Goal: Task Accomplishment & Management: Use online tool/utility

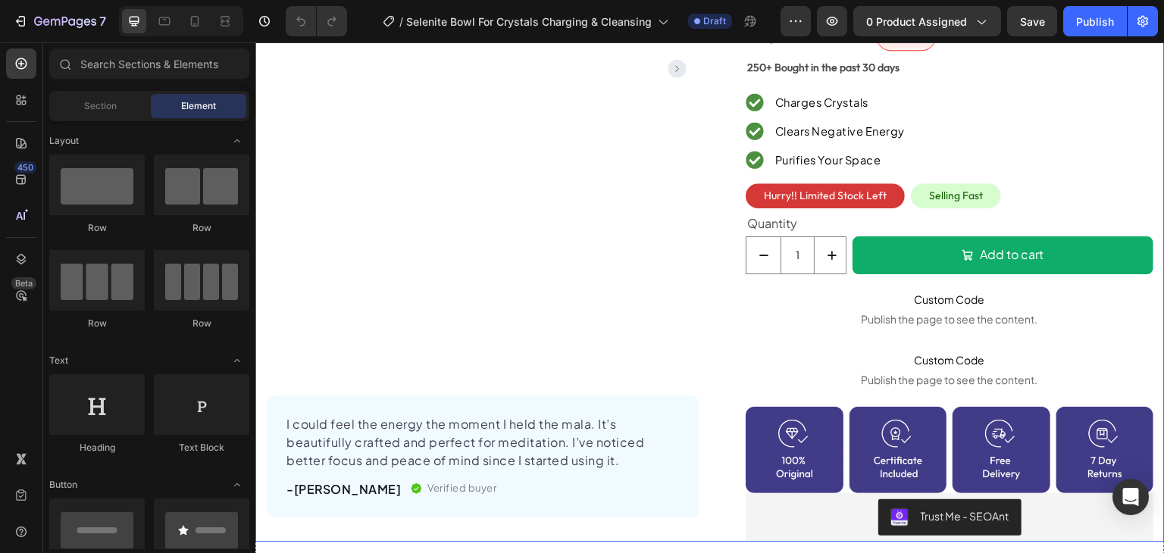
scroll to position [455, 0]
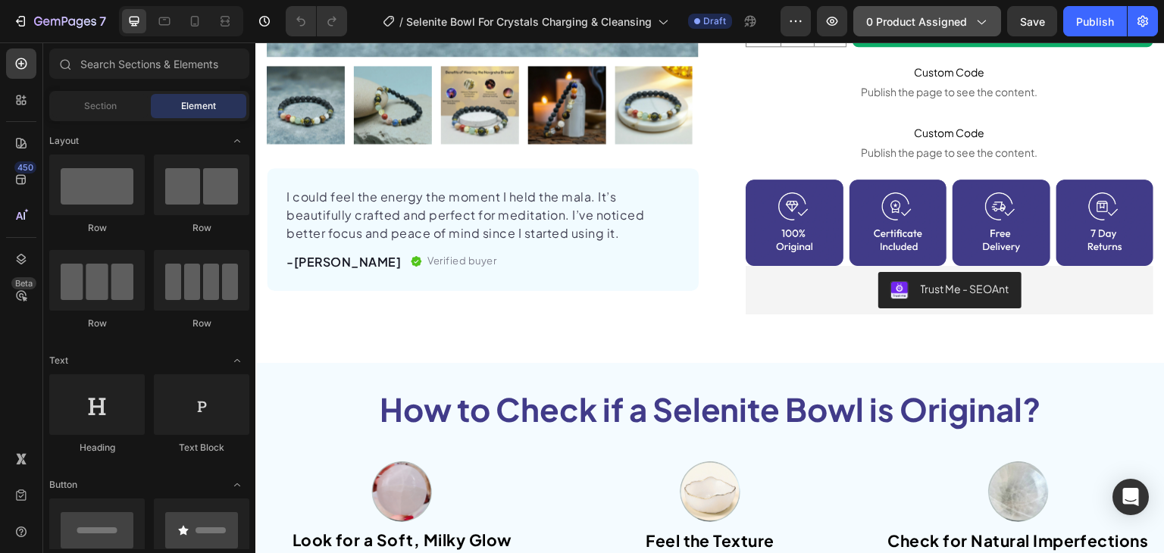
click at [978, 30] on button "0 product assigned" at bounding box center [927, 21] width 148 height 30
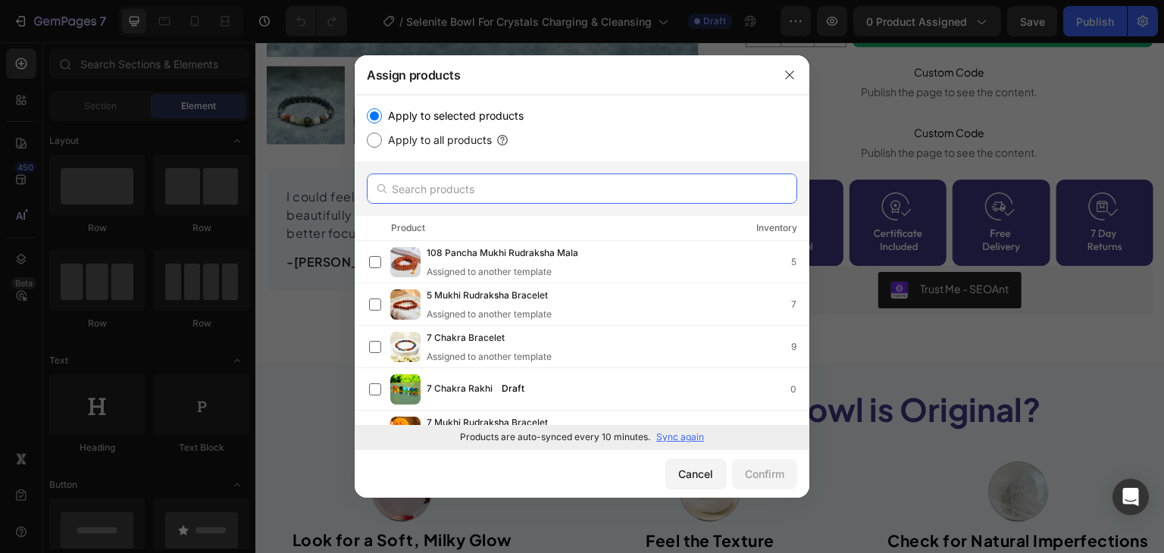
click at [465, 185] on input "text" at bounding box center [582, 189] width 430 height 30
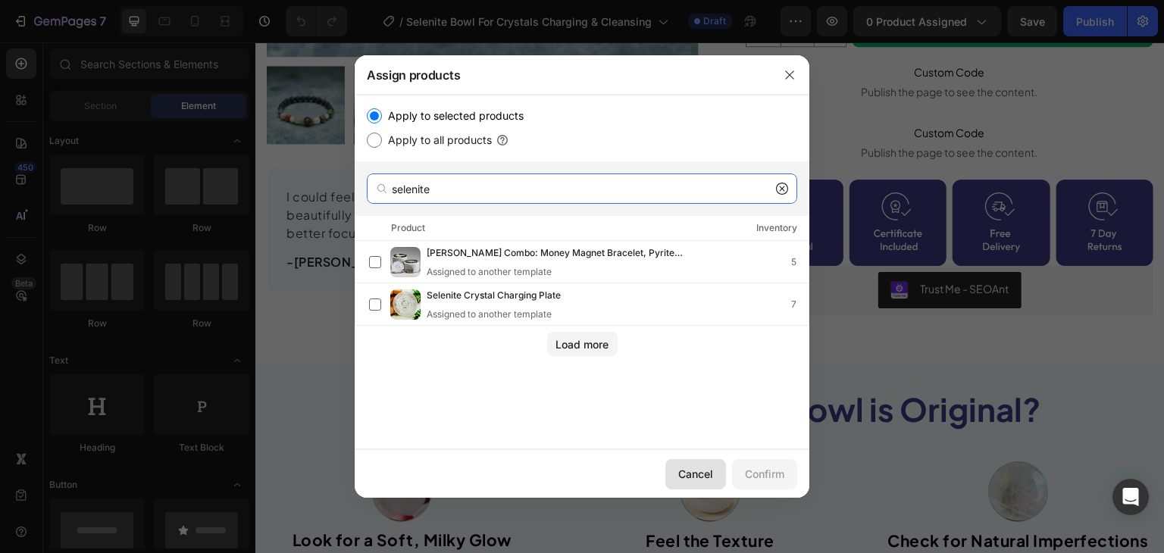
type input "selenite"
click at [705, 468] on div "Cancel" at bounding box center [695, 474] width 35 height 16
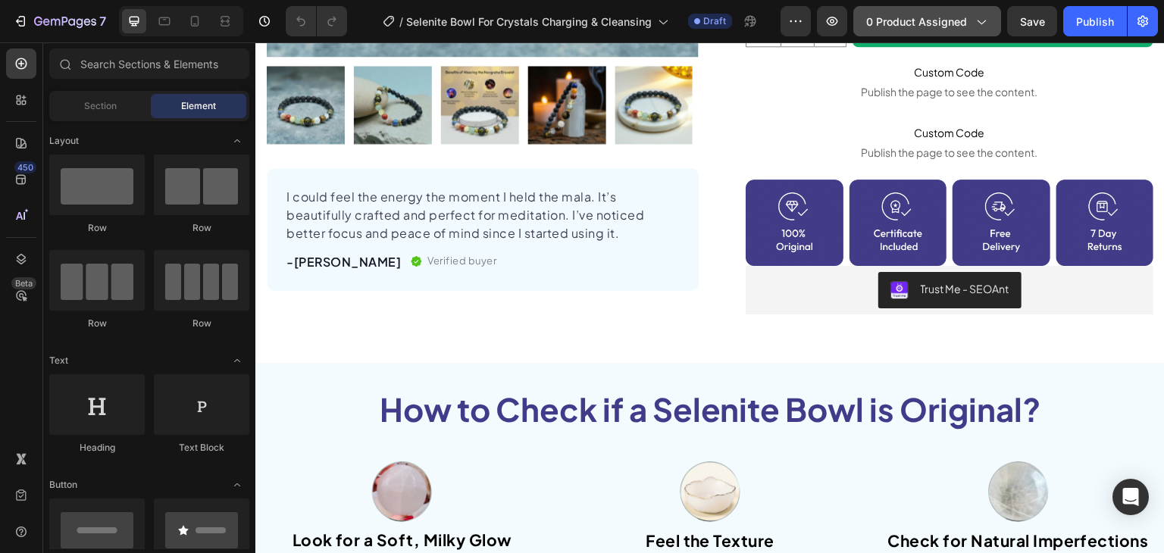
click at [946, 33] on button "0 product assigned" at bounding box center [927, 21] width 148 height 30
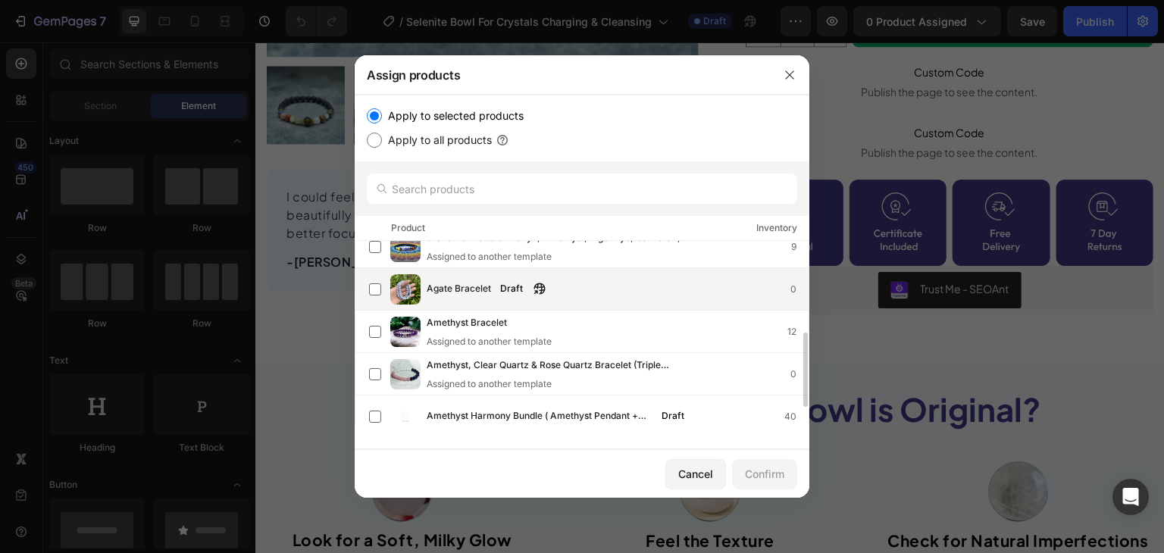
scroll to position [0, 0]
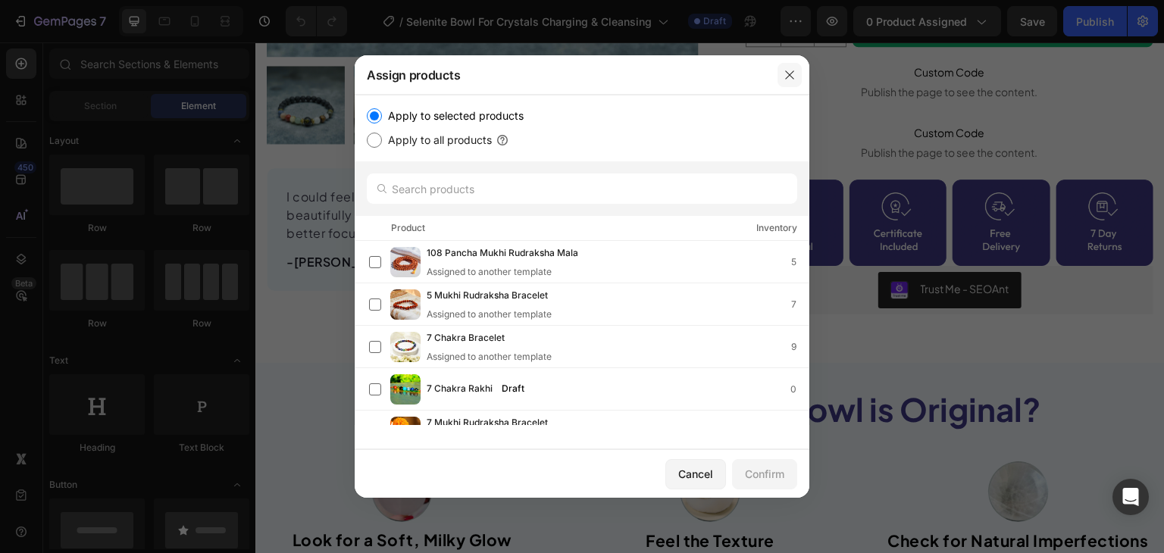
click at [785, 77] on icon "button" at bounding box center [790, 75] width 12 height 12
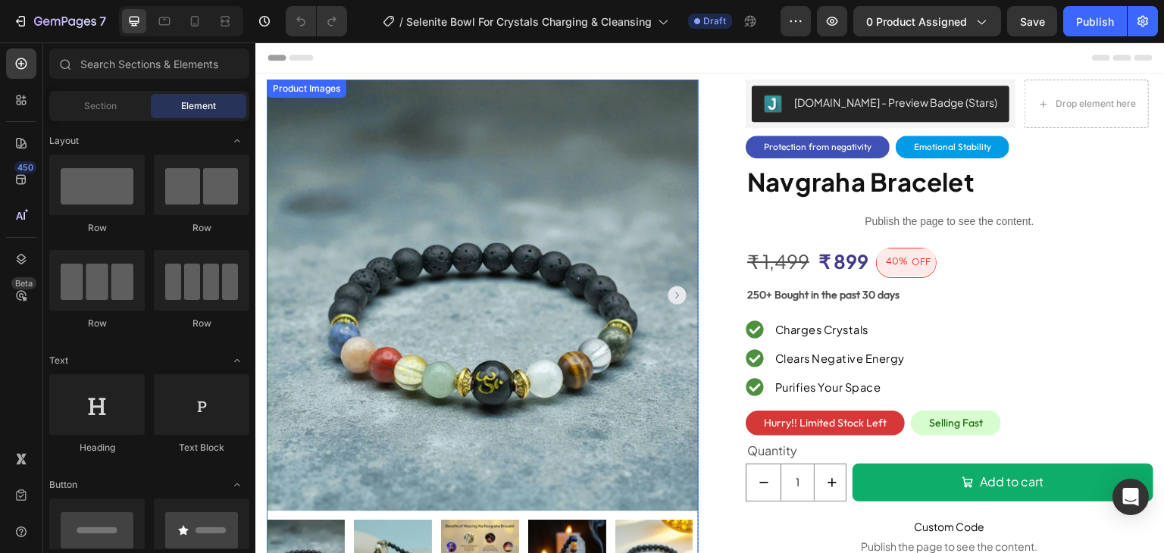
click at [506, 200] on img at bounding box center [483, 296] width 432 height 432
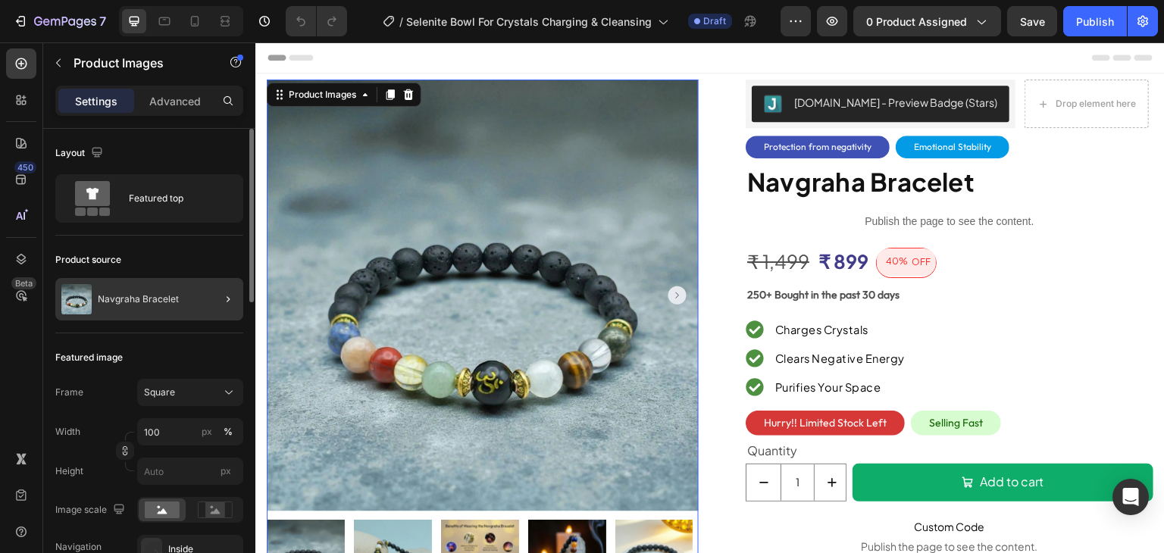
click at [202, 299] on div at bounding box center [222, 299] width 42 height 42
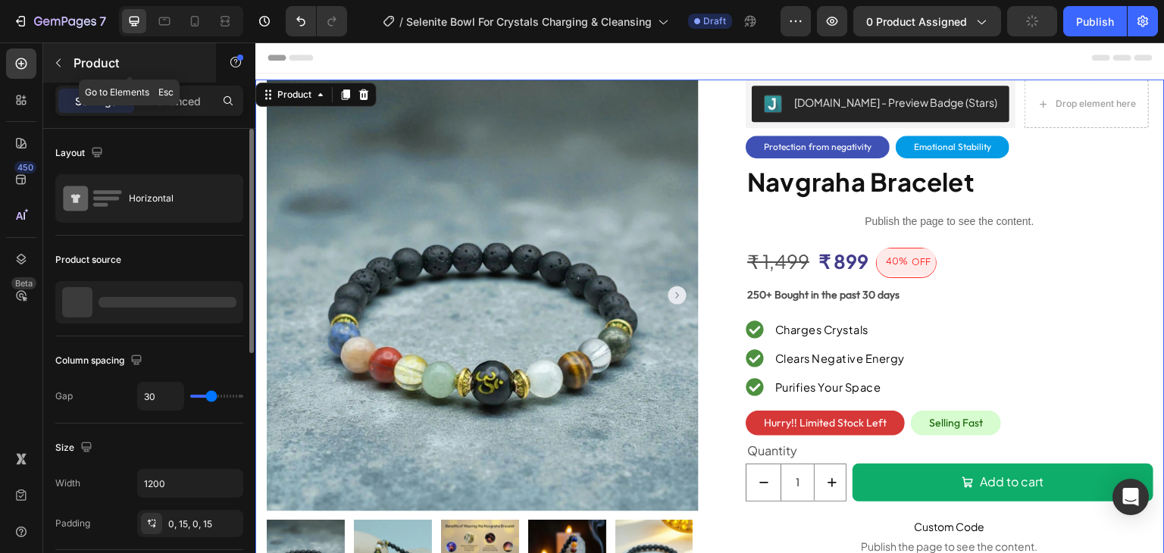
click at [52, 59] on icon "button" at bounding box center [58, 63] width 12 height 12
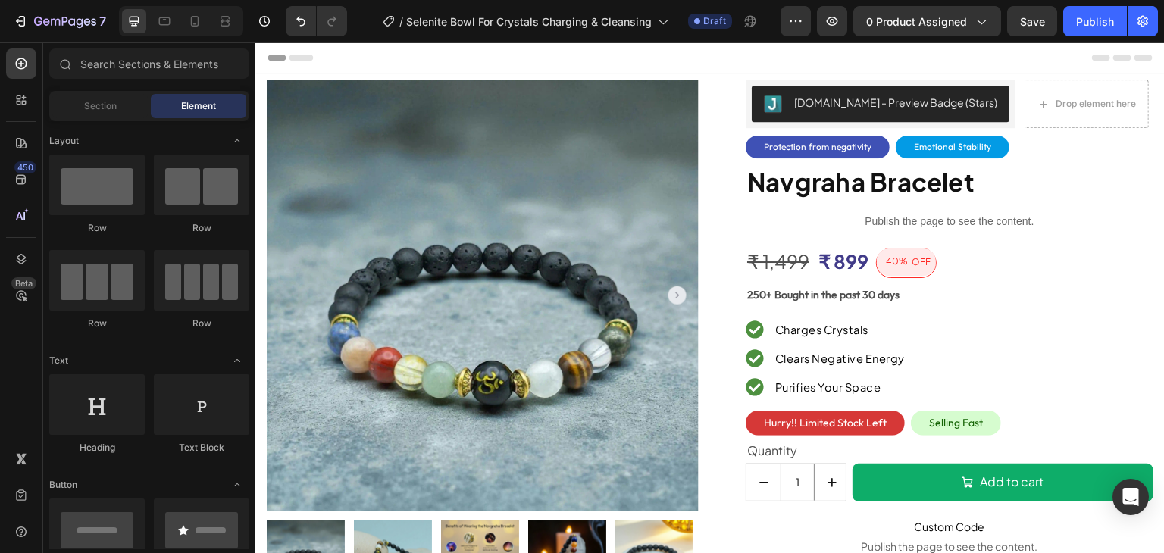
click at [874, 58] on div "Header" at bounding box center [709, 57] width 885 height 30
click at [924, 28] on span "0 product assigned" at bounding box center [916, 22] width 101 height 16
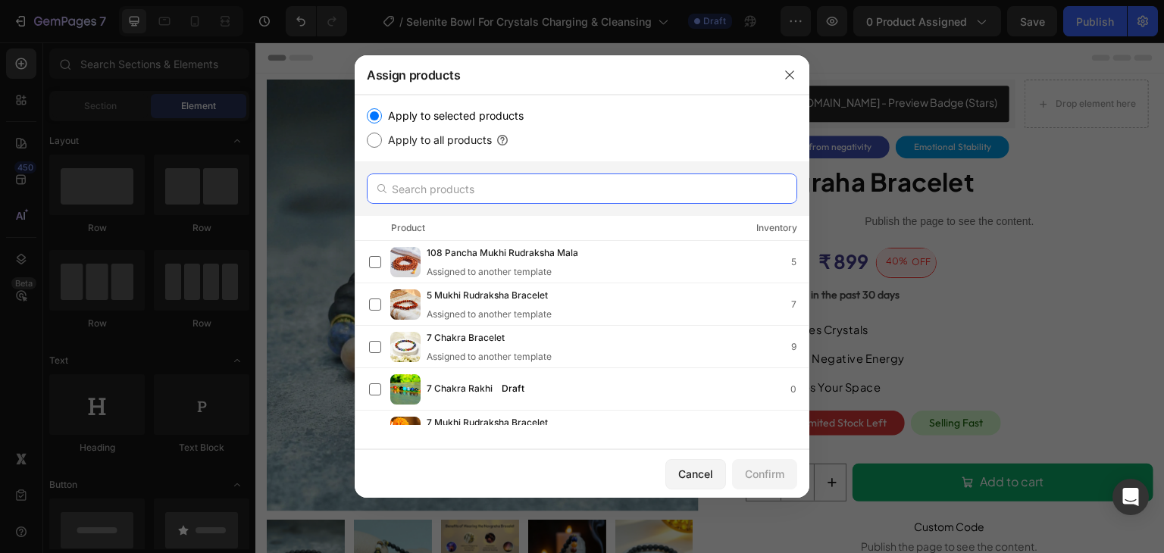
click at [530, 192] on input "text" at bounding box center [582, 189] width 430 height 30
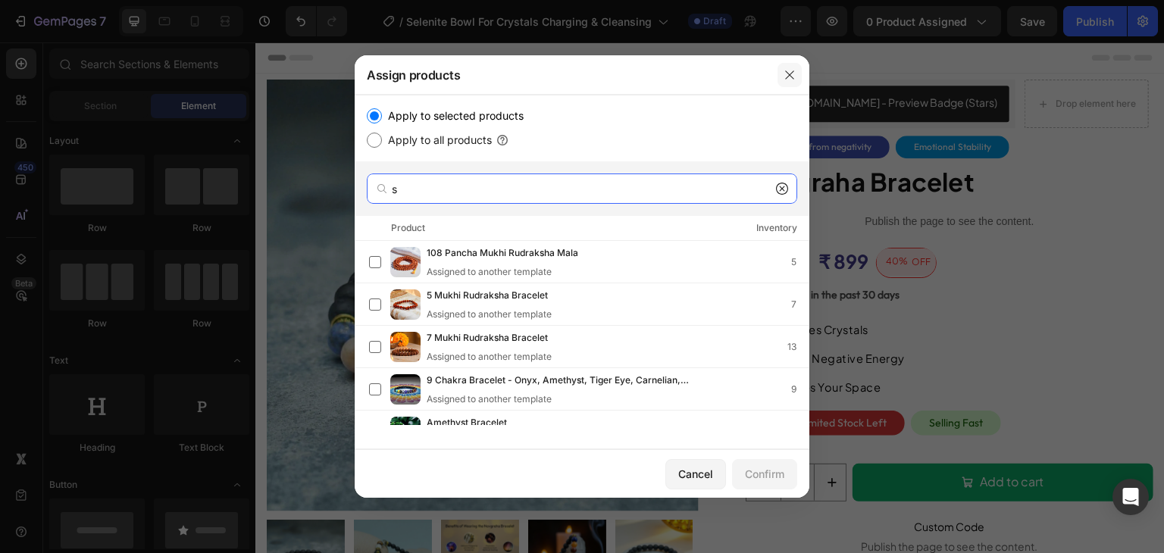
type input "s"
click at [790, 74] on icon "button" at bounding box center [790, 75] width 12 height 12
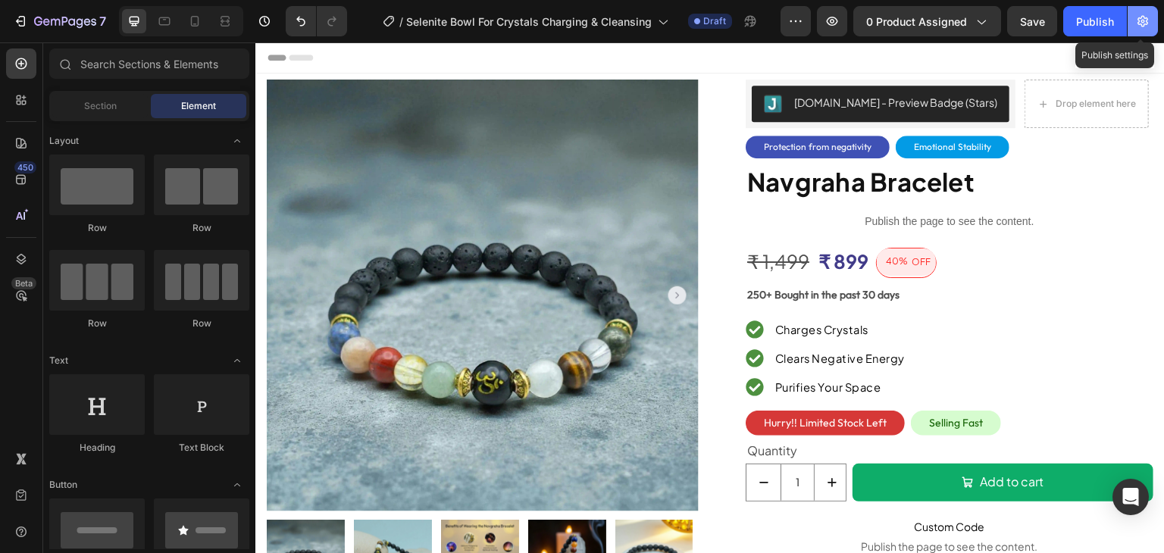
click at [1147, 18] on icon "button" at bounding box center [1142, 21] width 11 height 11
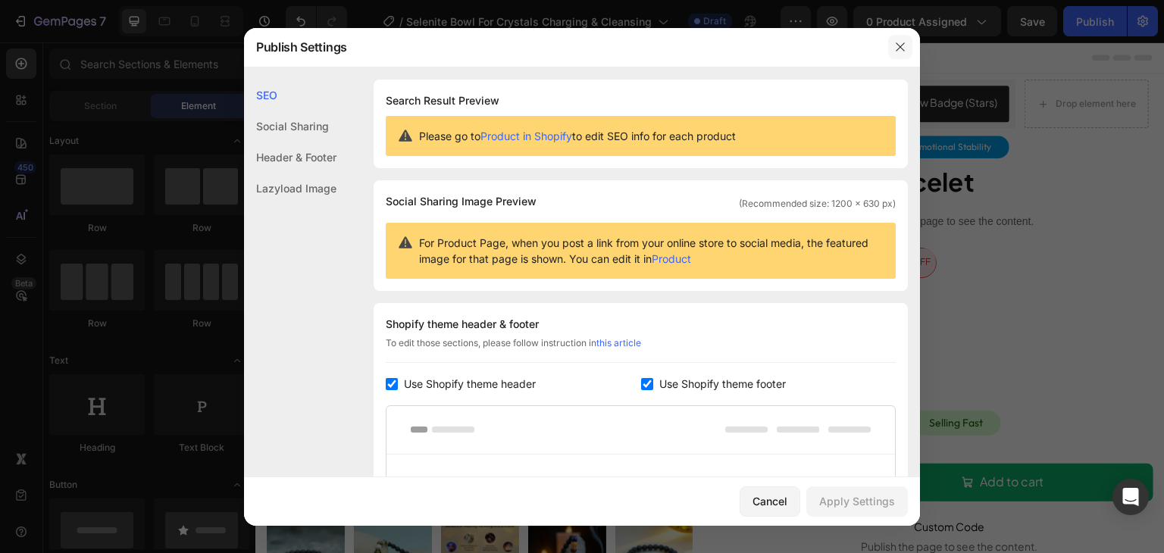
click at [907, 42] on button "button" at bounding box center [900, 47] width 24 height 24
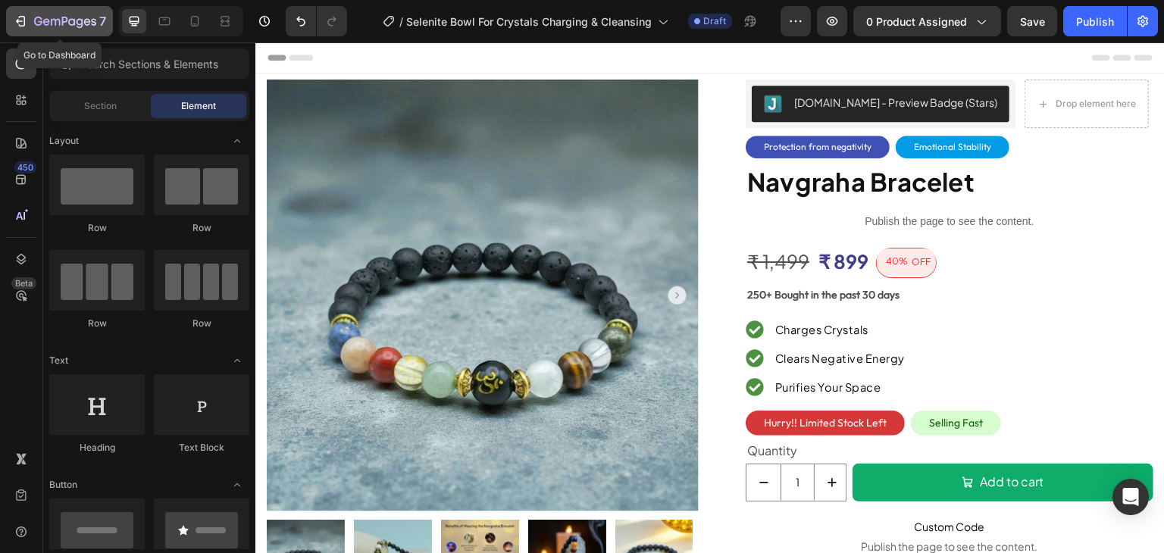
click at [24, 20] on icon "button" at bounding box center [22, 21] width 7 height 11
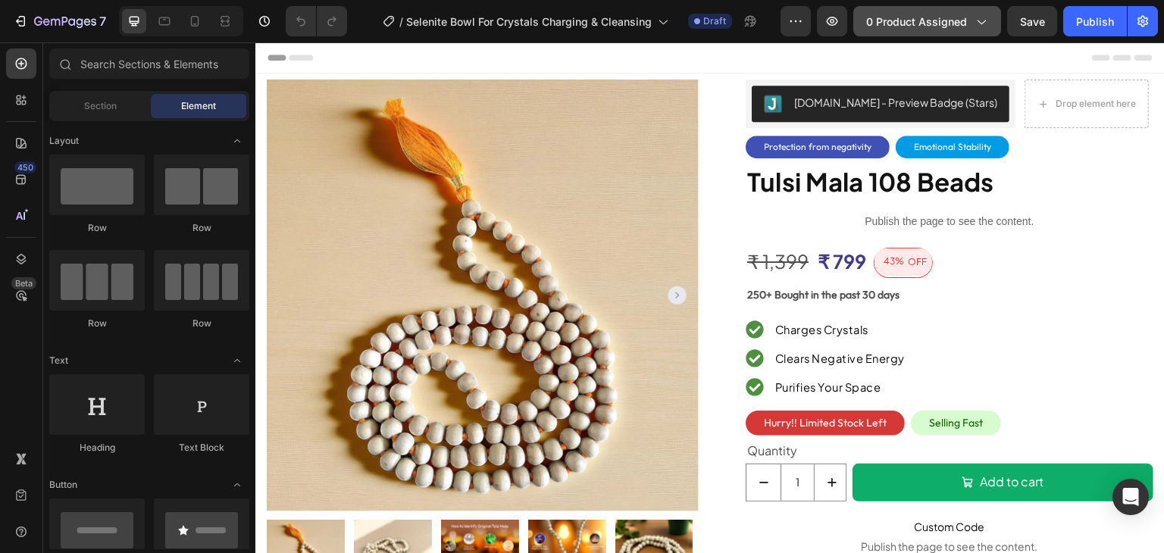
click at [966, 29] on button "0 product assigned" at bounding box center [927, 21] width 148 height 30
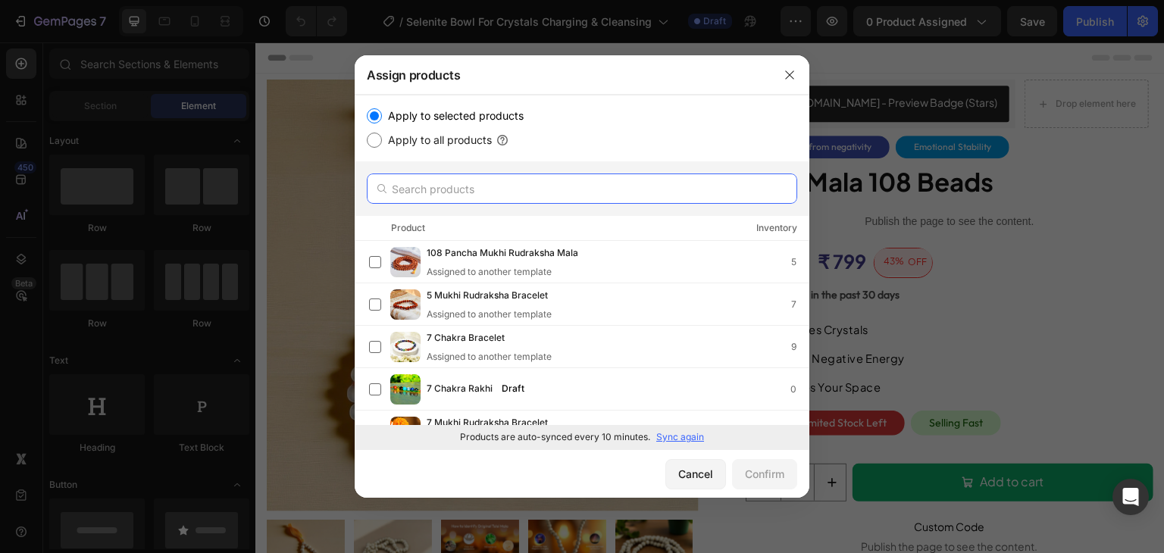
click at [458, 192] on input "text" at bounding box center [582, 189] width 430 height 30
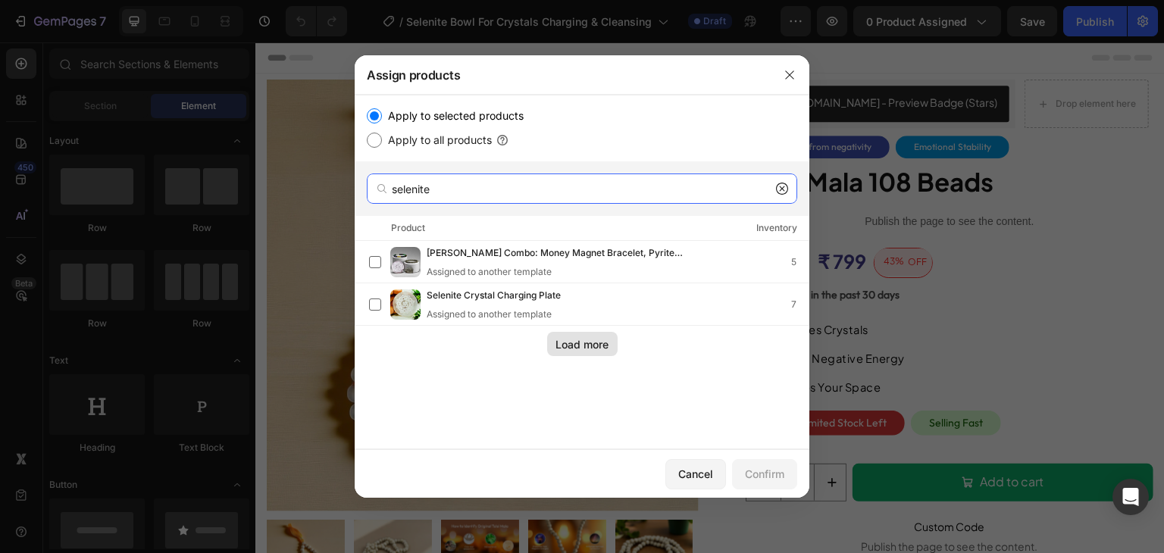
type input "selenite"
click at [590, 346] on div "Load more" at bounding box center [581, 344] width 53 height 16
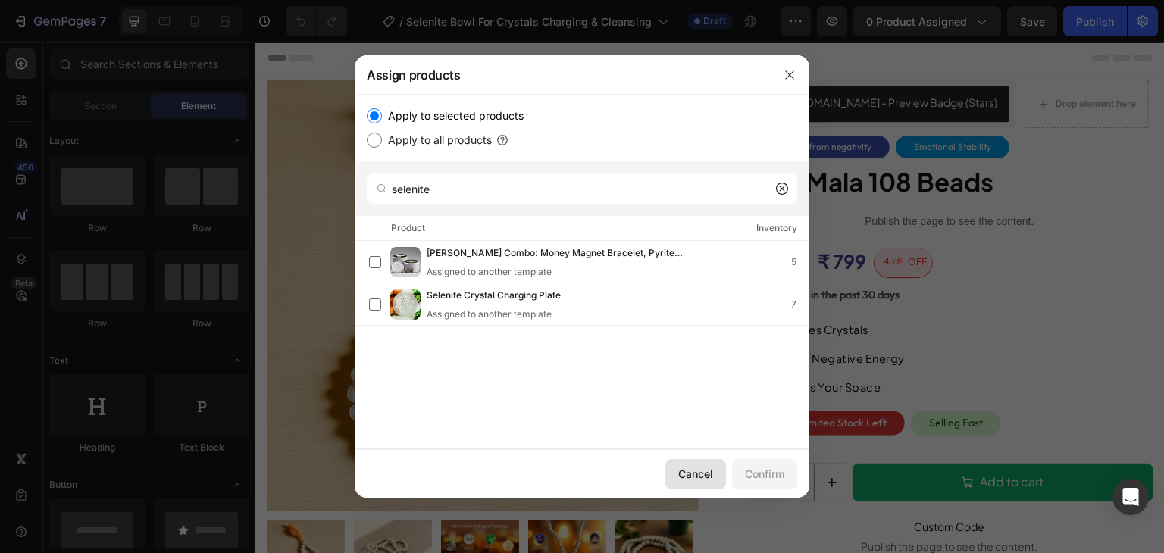
click at [701, 468] on div "Cancel" at bounding box center [695, 474] width 35 height 16
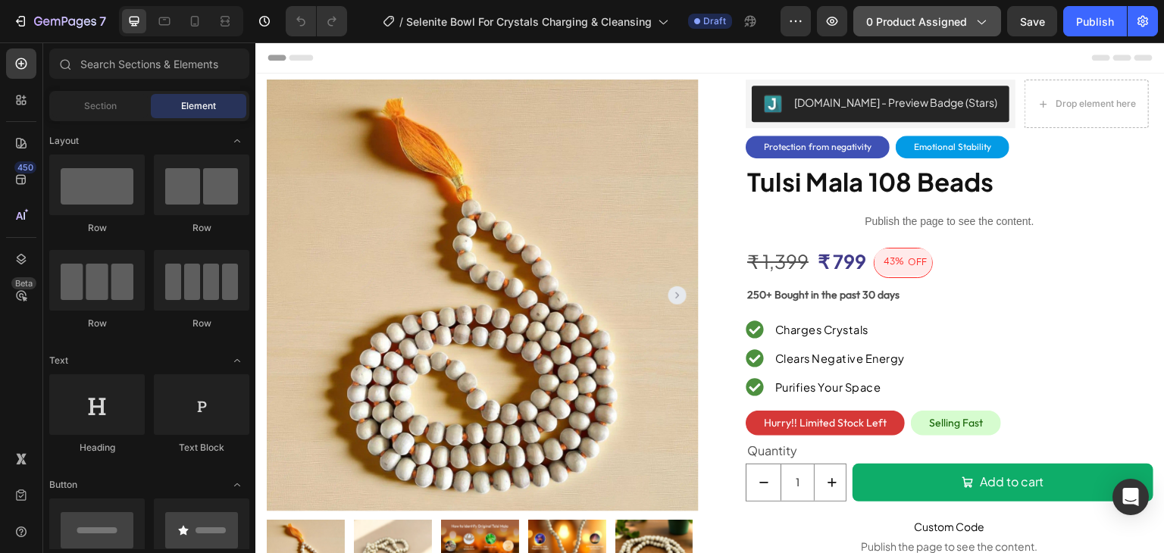
click at [991, 26] on button "0 product assigned" at bounding box center [927, 21] width 148 height 30
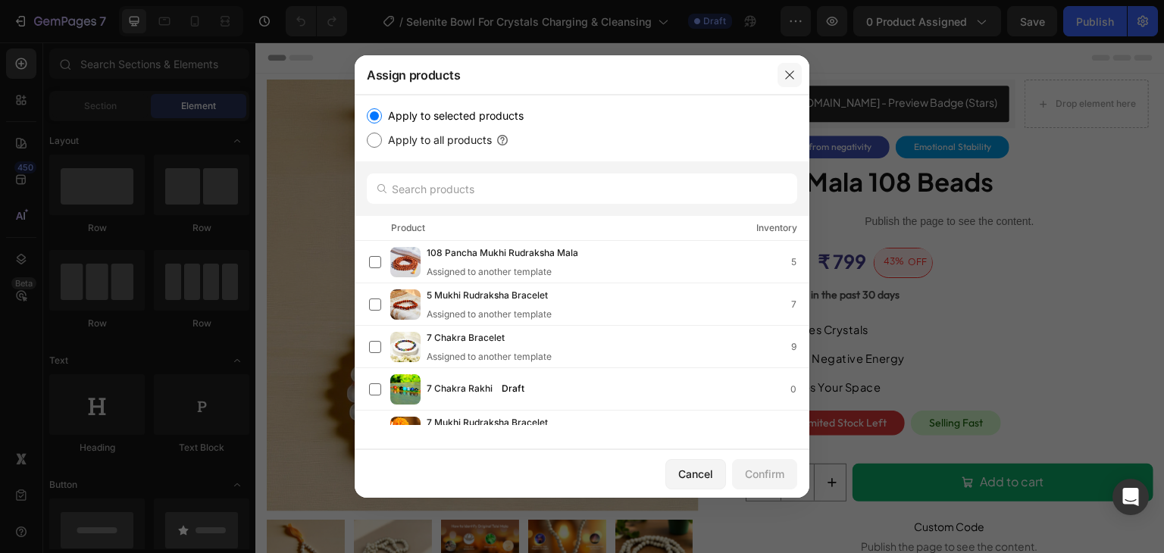
drag, startPoint x: 783, startPoint y: 70, endPoint x: 527, endPoint y: 30, distance: 258.5
click at [784, 70] on icon "button" at bounding box center [790, 75] width 12 height 12
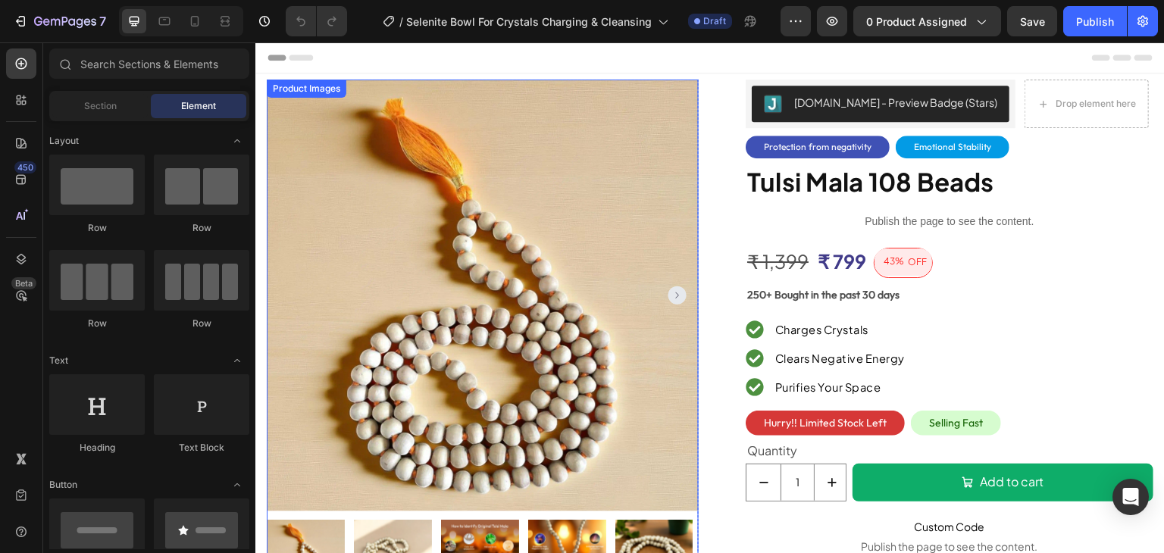
click at [492, 237] on img at bounding box center [483, 296] width 432 height 432
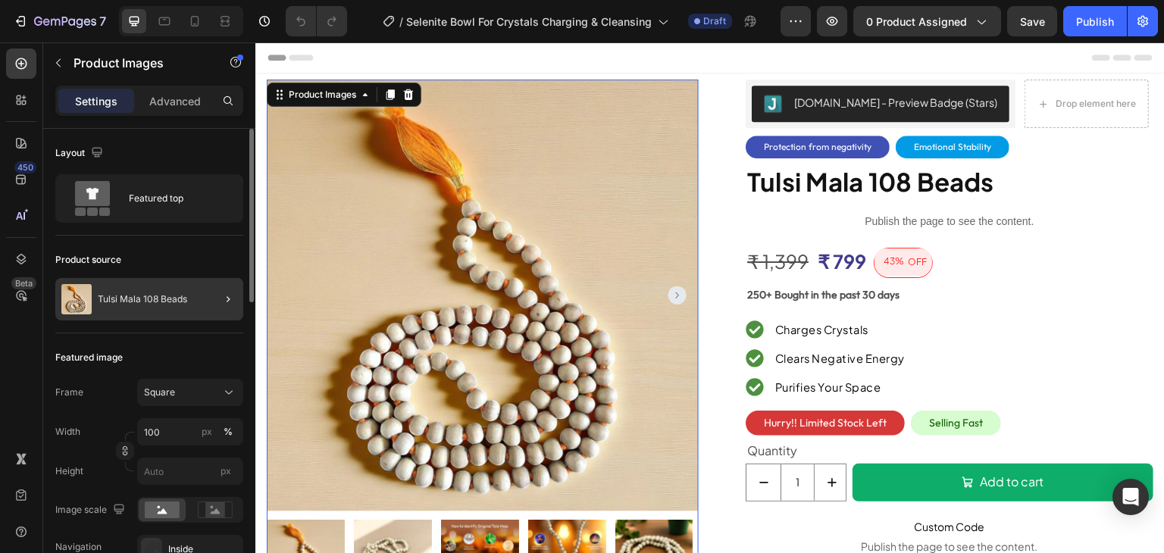
click at [210, 299] on div at bounding box center [222, 299] width 42 height 42
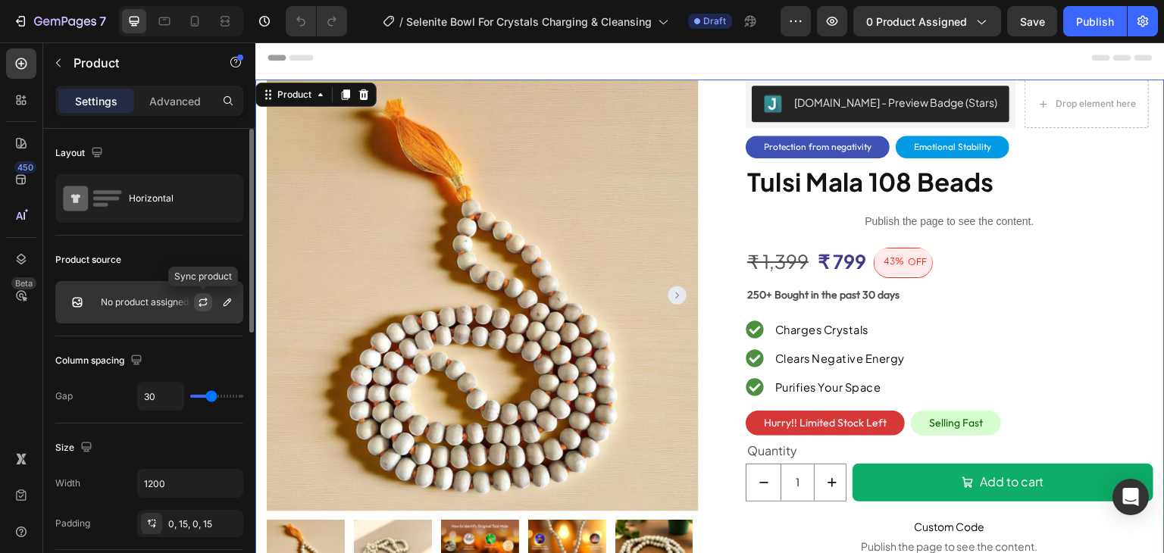
click at [208, 305] on icon "button" at bounding box center [203, 302] width 12 height 12
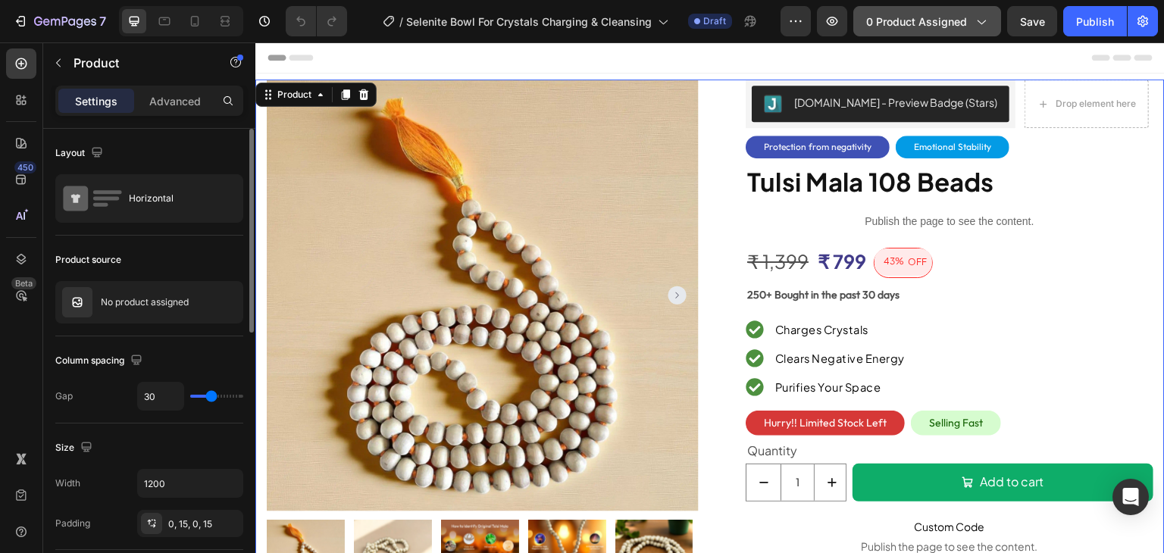
click at [924, 19] on span "0 product assigned" at bounding box center [916, 22] width 101 height 16
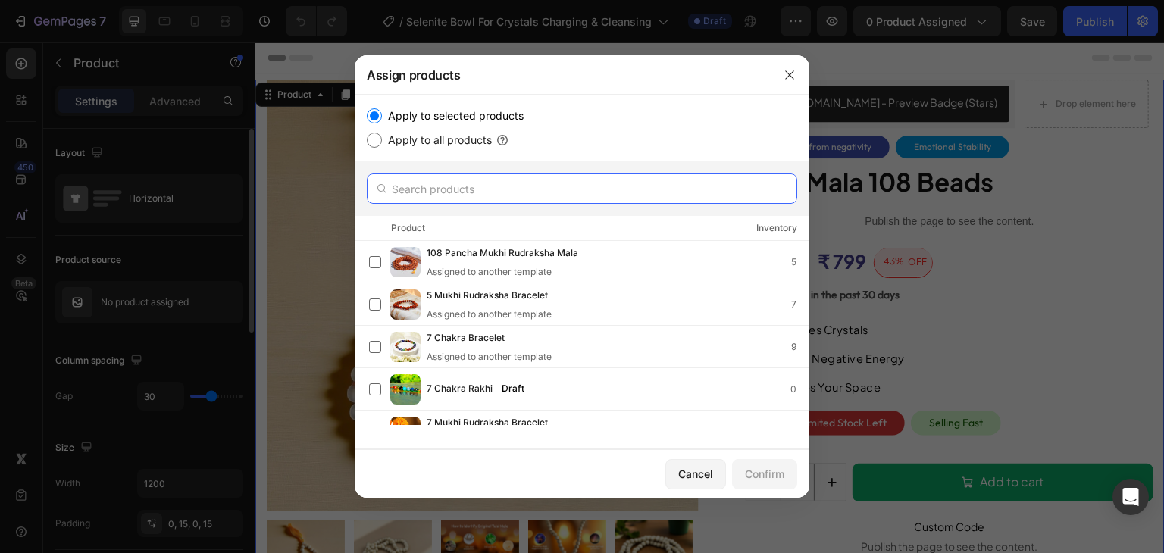
click at [449, 196] on input "text" at bounding box center [582, 189] width 430 height 30
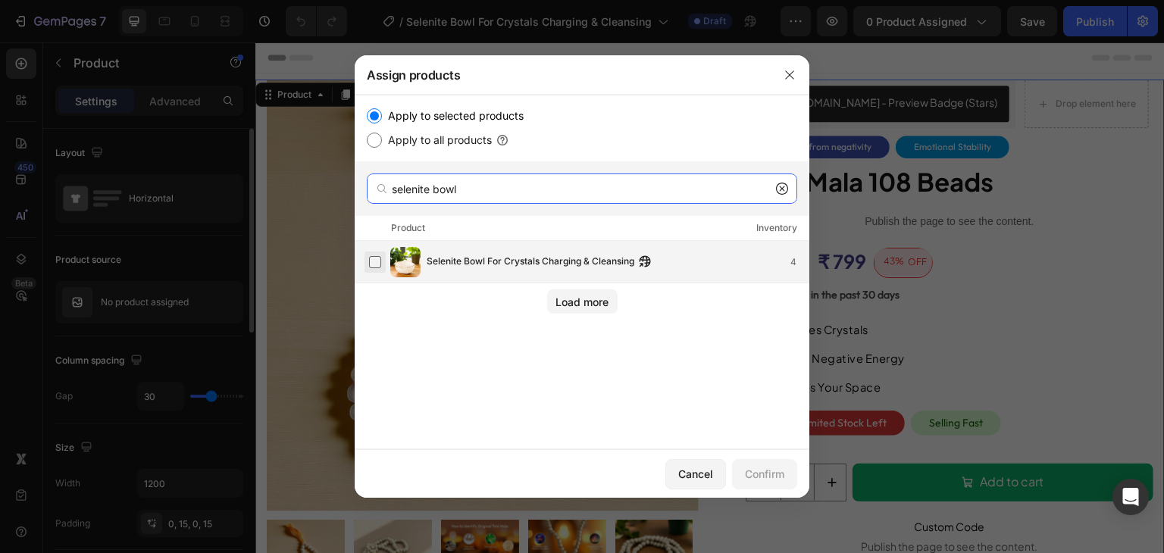
type input "selenite bowl"
click at [377, 256] on label at bounding box center [375, 262] width 12 height 12
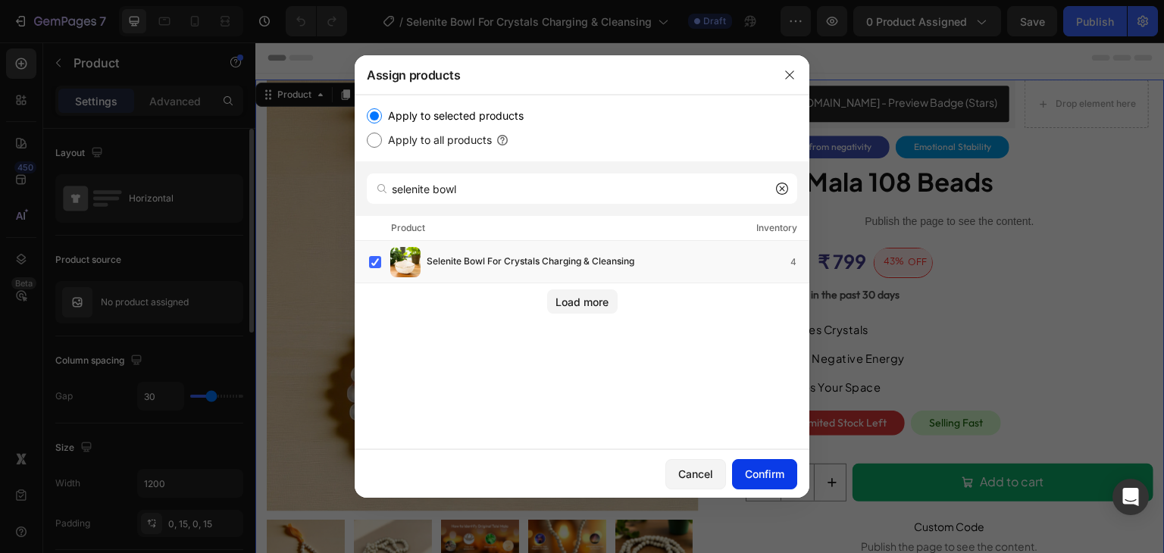
click at [771, 471] on div "Confirm" at bounding box center [764, 474] width 39 height 16
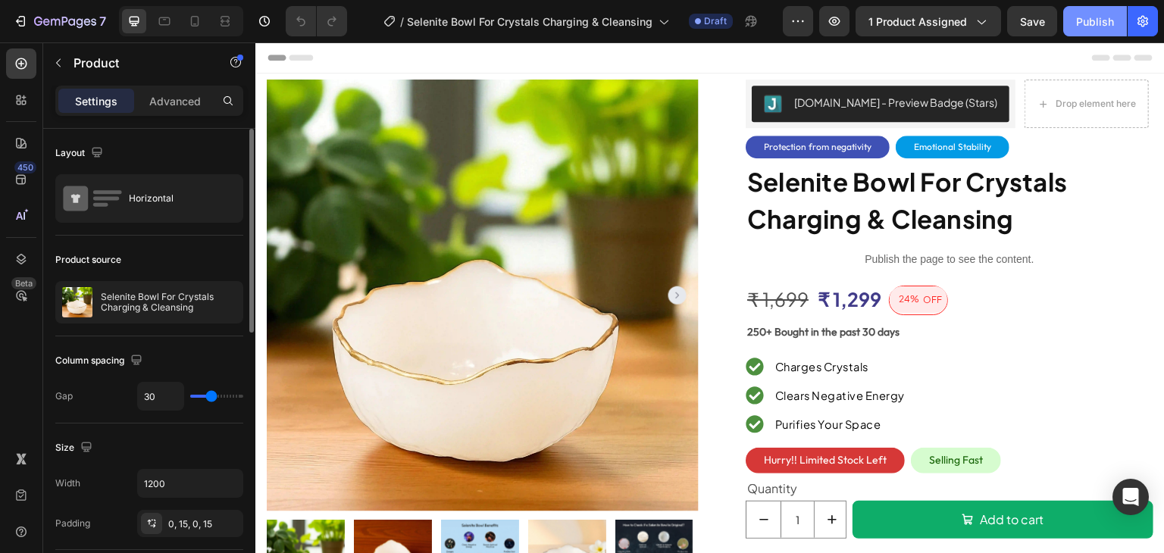
click at [1091, 20] on div "Publish" at bounding box center [1095, 22] width 38 height 16
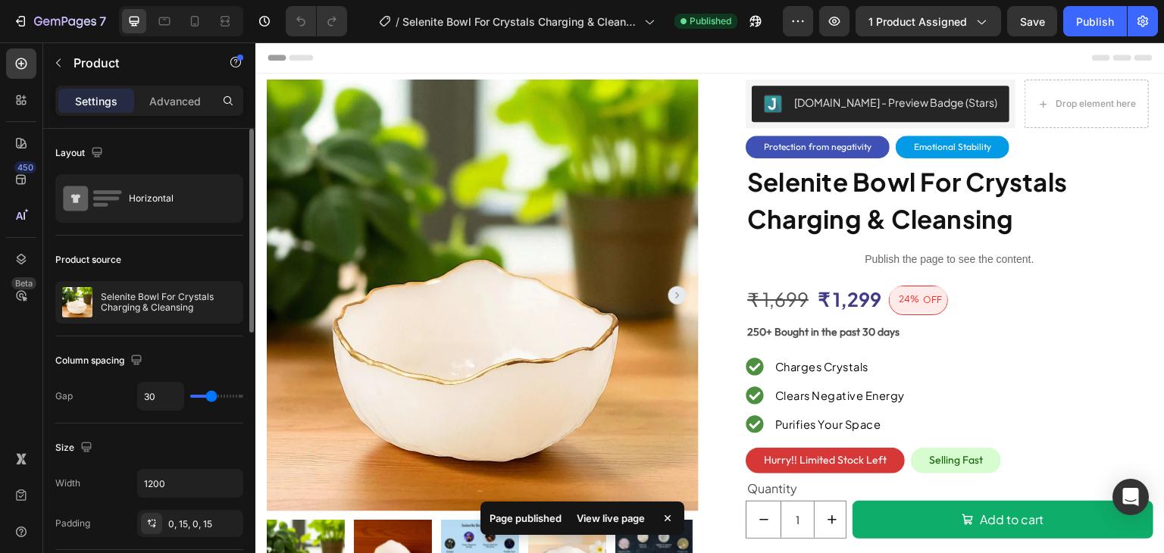
click at [610, 518] on div "View live page" at bounding box center [611, 518] width 86 height 21
